Goal: Check status

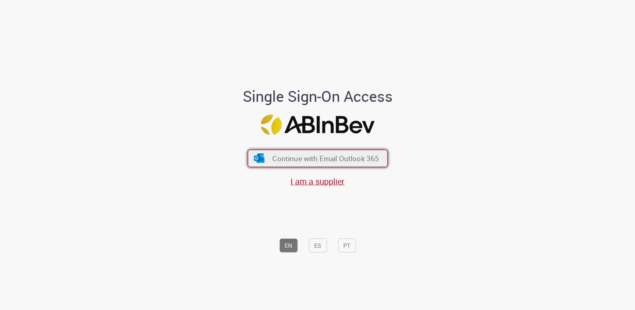
click at [318, 155] on span "Continue with Email Outlook 365" at bounding box center [325, 158] width 107 height 10
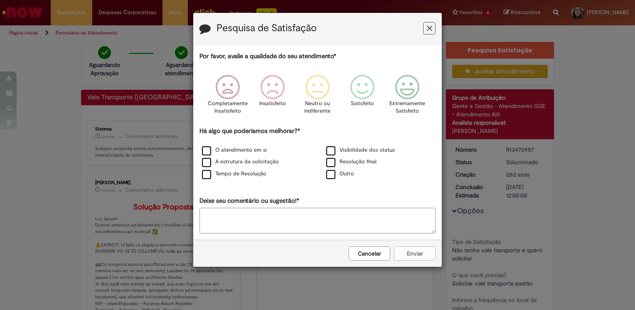
click at [425, 28] on button "Feedback" at bounding box center [429, 28] width 12 height 12
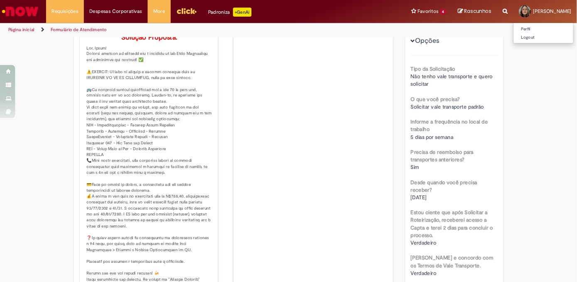
scroll to position [166, 0]
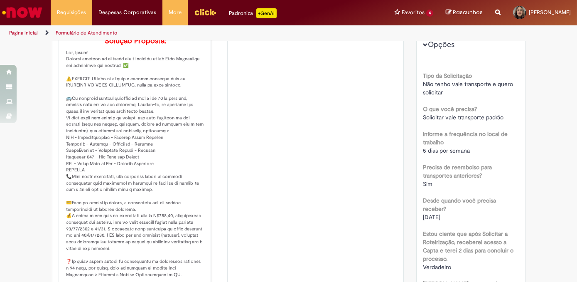
drag, startPoint x: 621, startPoint y: 1, endPoint x: 165, endPoint y: 189, distance: 493.5
click at [165, 189] on p "Solução Proposta:" at bounding box center [135, 196] width 138 height 319
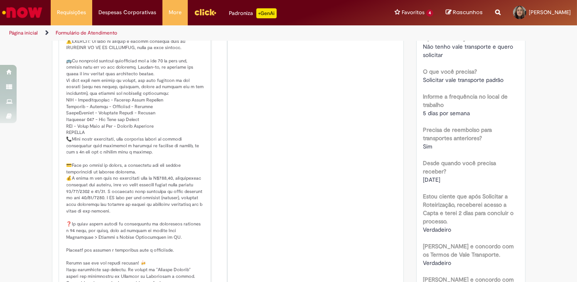
scroll to position [241, 0]
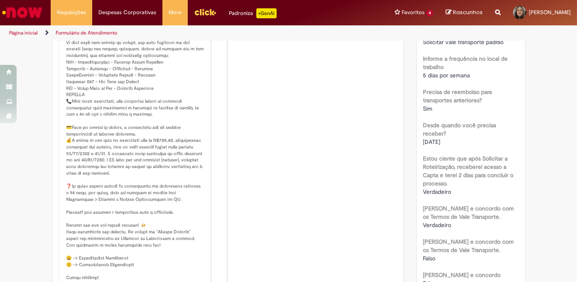
click at [197, 165] on p "Solução Proposta:" at bounding box center [135, 121] width 138 height 319
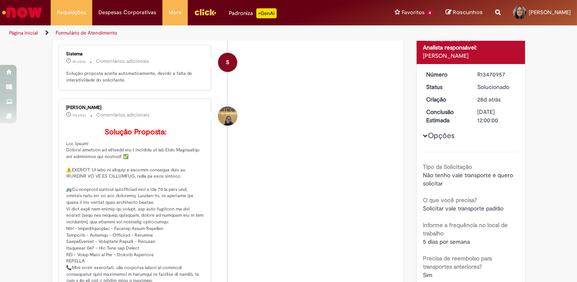
scroll to position [151, 0]
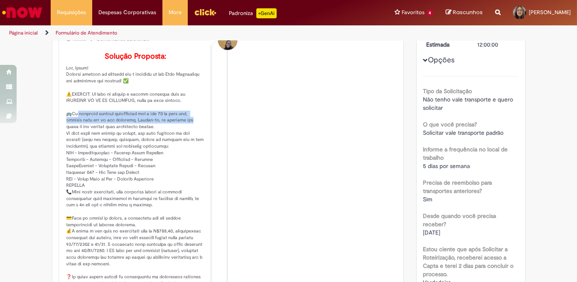
drag, startPoint x: 70, startPoint y: 127, endPoint x: 184, endPoint y: 129, distance: 113.9
click at [184, 129] on p "Solução Proposta:" at bounding box center [135, 211] width 138 height 319
drag, startPoint x: 184, startPoint y: 129, endPoint x: 162, endPoint y: 158, distance: 36.2
click at [162, 158] on p "Solução Proposta:" at bounding box center [135, 211] width 138 height 319
drag, startPoint x: 162, startPoint y: 158, endPoint x: 141, endPoint y: 138, distance: 29.4
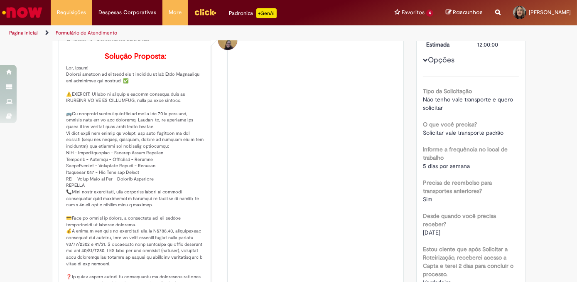
click at [141, 138] on p "Solução Proposta:" at bounding box center [135, 211] width 138 height 319
drag, startPoint x: 129, startPoint y: 160, endPoint x: 98, endPoint y: 154, distance: 32.3
click at [128, 160] on p "Solução Proposta:" at bounding box center [135, 211] width 138 height 319
drag, startPoint x: 72, startPoint y: 149, endPoint x: 146, endPoint y: 149, distance: 74.4
click at [146, 149] on p "Solução Proposta:" at bounding box center [135, 211] width 138 height 319
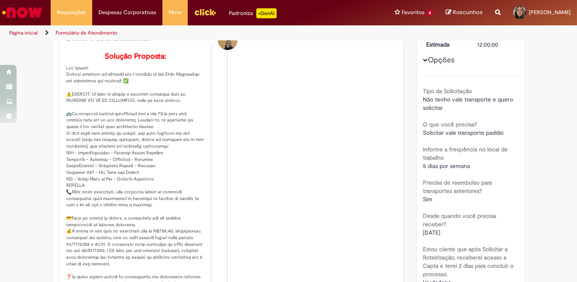
drag, startPoint x: 146, startPoint y: 149, endPoint x: 171, endPoint y: 165, distance: 29.4
click at [171, 165] on p "Solução Proposta:" at bounding box center [135, 211] width 138 height 319
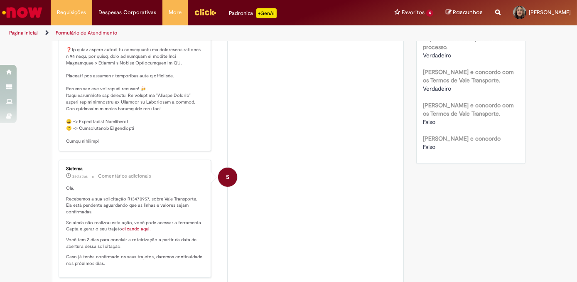
scroll to position [264, 0]
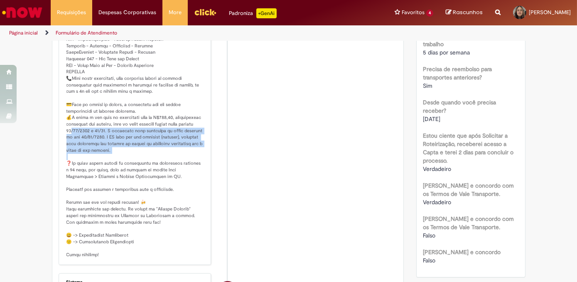
drag, startPoint x: 80, startPoint y: 141, endPoint x: 144, endPoint y: 162, distance: 67.4
click at [144, 162] on p "Solução Proposta:" at bounding box center [135, 98] width 138 height 319
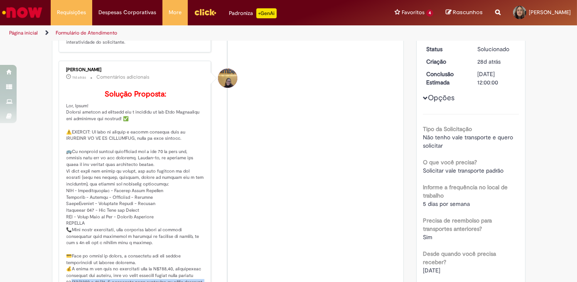
scroll to position [0, 0]
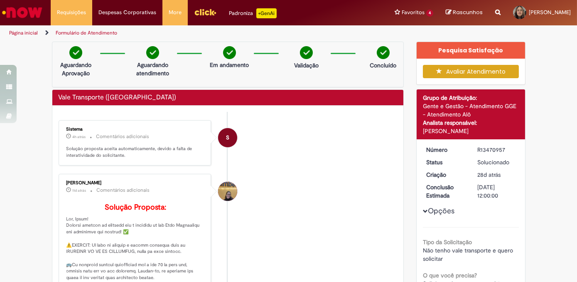
click at [211, 13] on img "Menu Cabeçalho" at bounding box center [205, 12] width 22 height 12
